Goal: Information Seeking & Learning: Stay updated

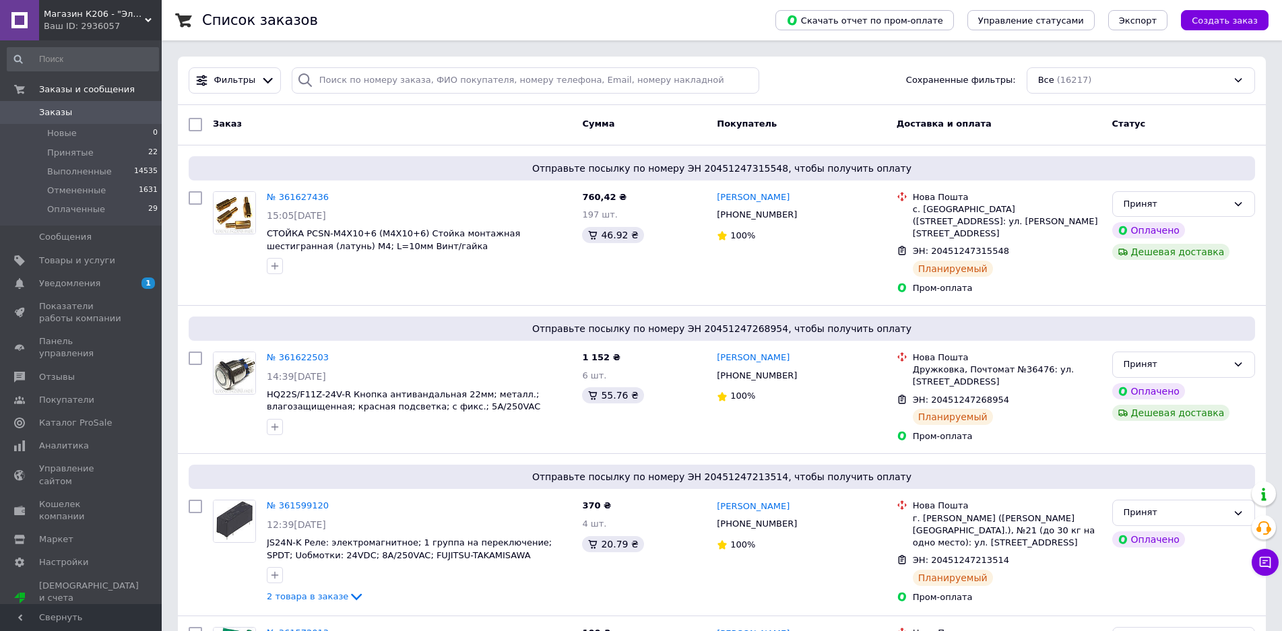
click at [74, 282] on span "Уведомления" at bounding box center [69, 284] width 61 height 12
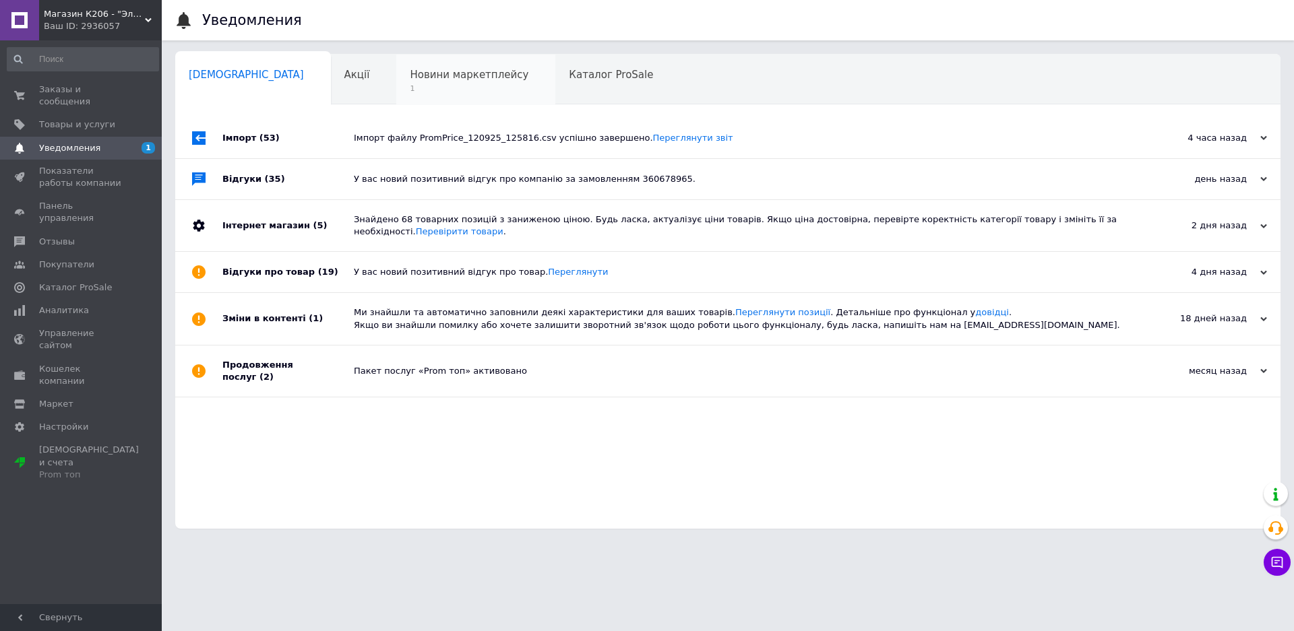
click at [410, 72] on span "Новини маркетплейсу" at bounding box center [469, 75] width 119 height 12
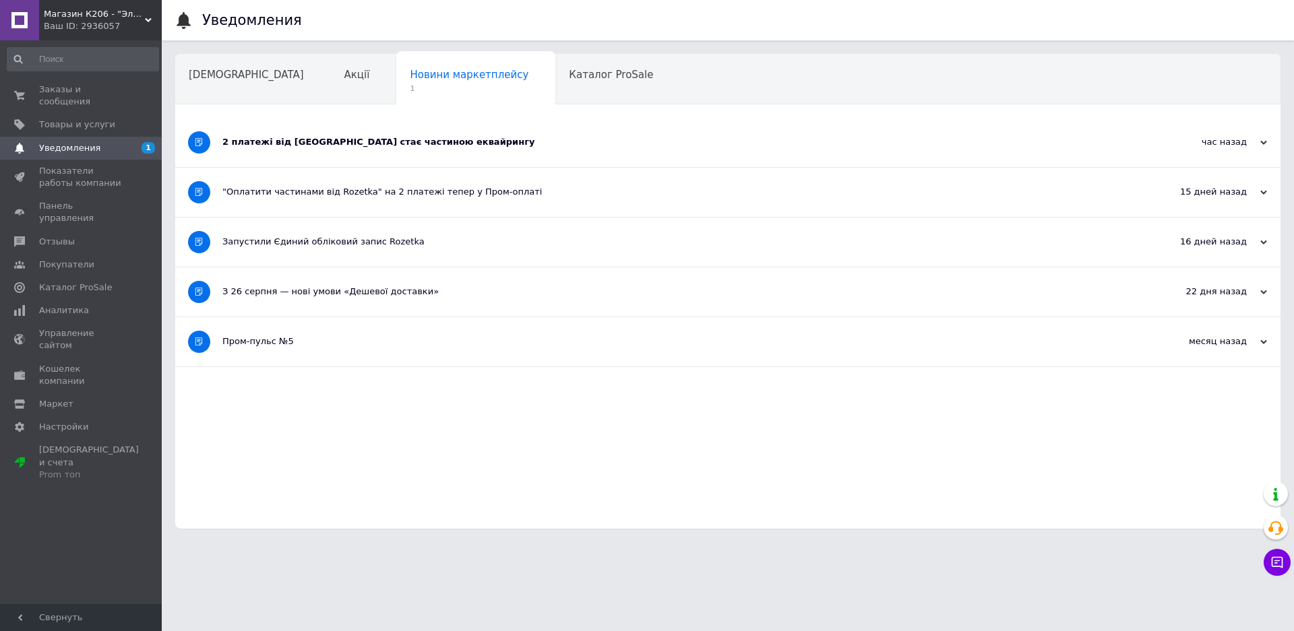
click at [368, 143] on div "2 платежі від Rozetka стає частиною еквайрингу" at bounding box center [677, 142] width 910 height 12
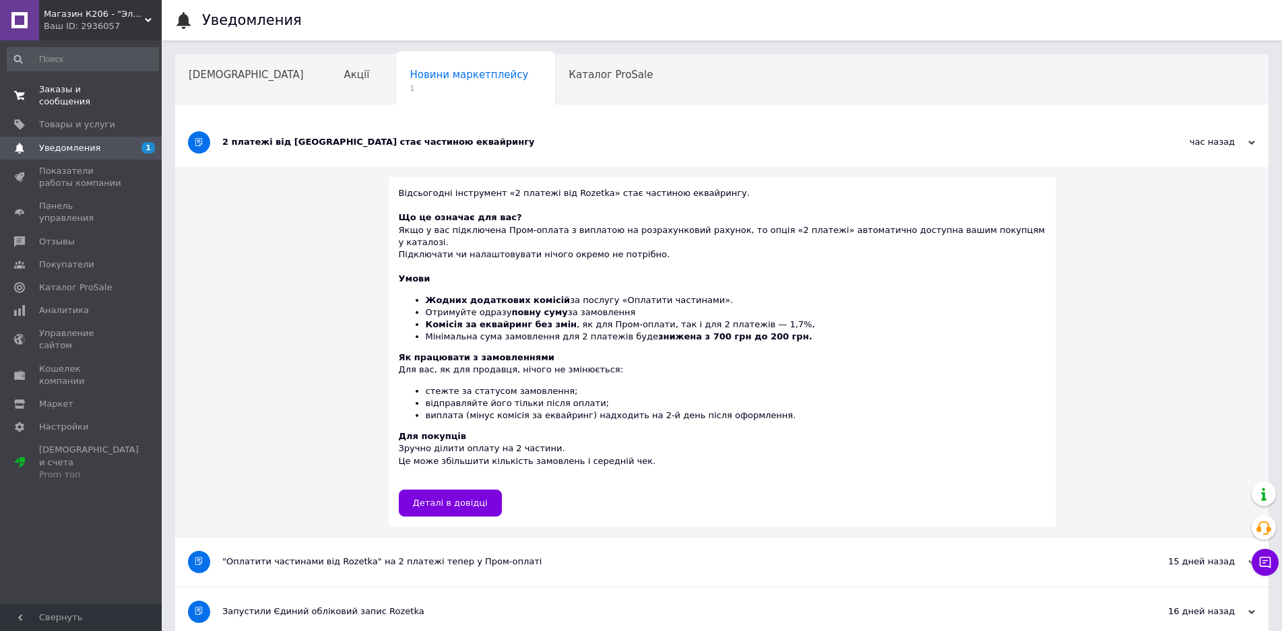
click at [92, 90] on span "Заказы и сообщения" at bounding box center [82, 96] width 86 height 24
